Goal: Task Accomplishment & Management: Manage account settings

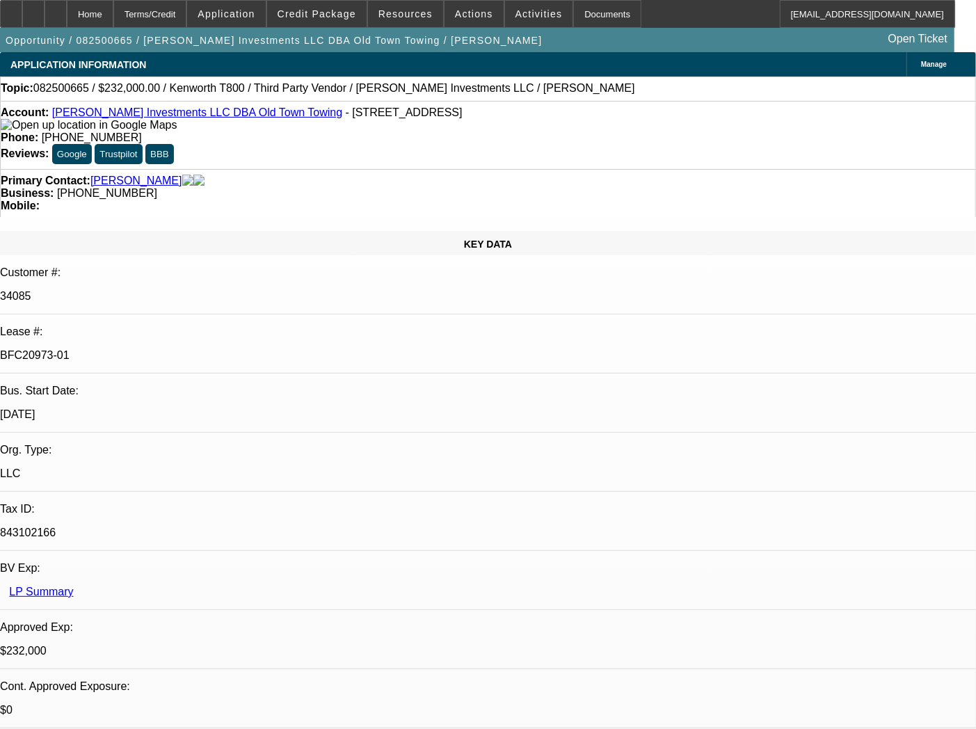
select select "0"
select select "2"
select select "0.1"
select select "4"
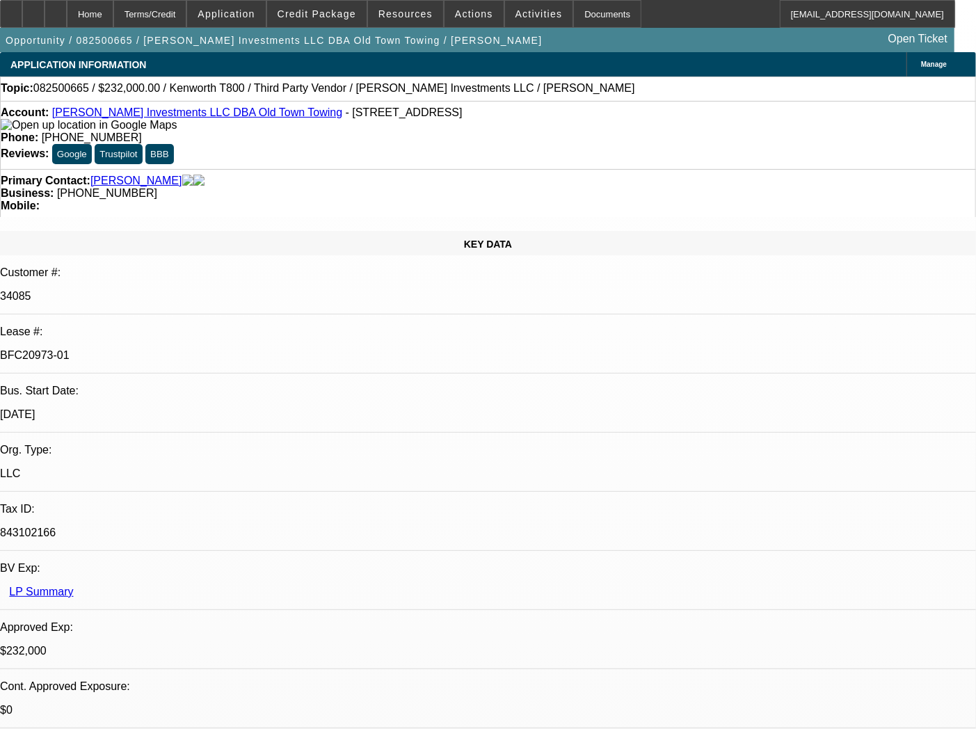
select select "0"
select select "2"
select select "0.1"
select select "4"
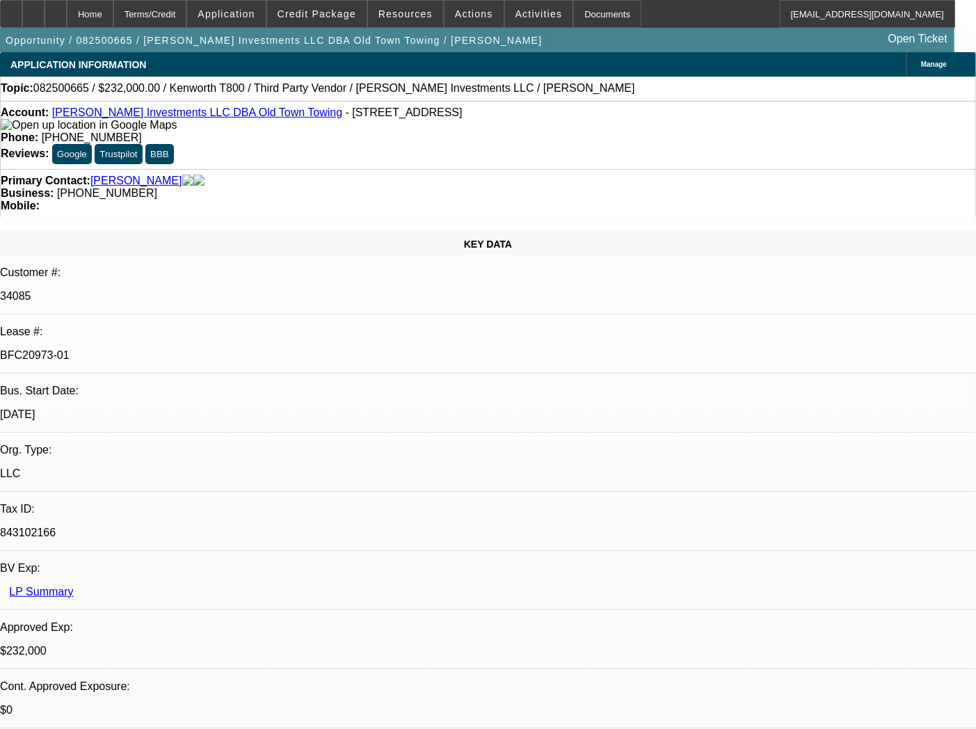
select select "0"
select select "2"
select select "0.1"
select select "4"
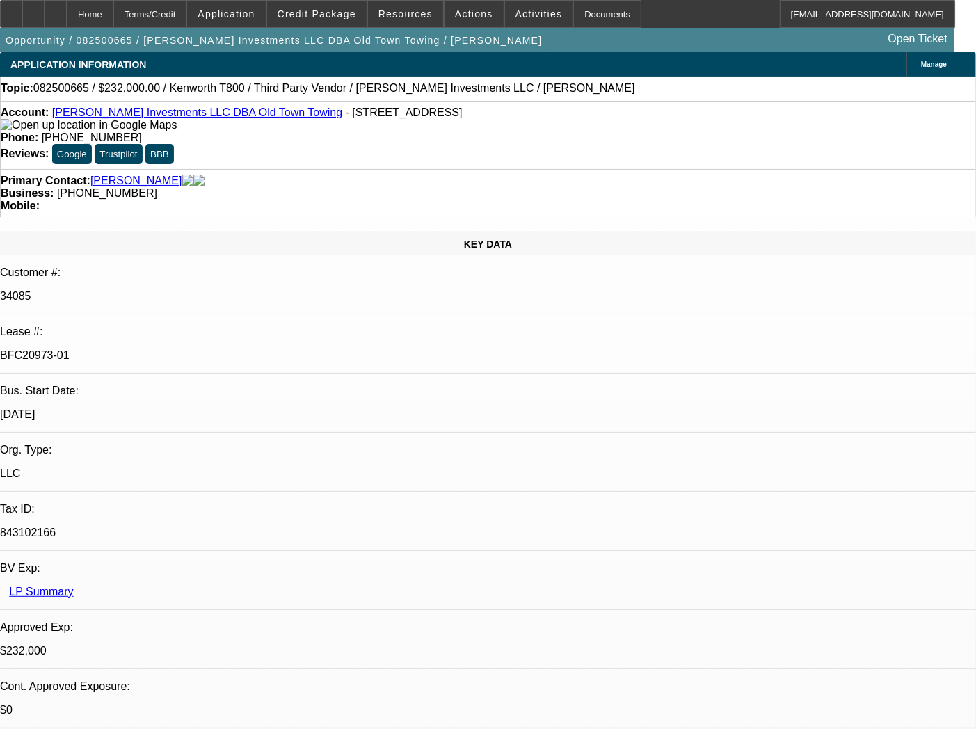
select select "0"
select select "0.1"
select select "4"
click at [585, 16] on div "Documents" at bounding box center [607, 14] width 68 height 28
